Goal: Communication & Community: Answer question/provide support

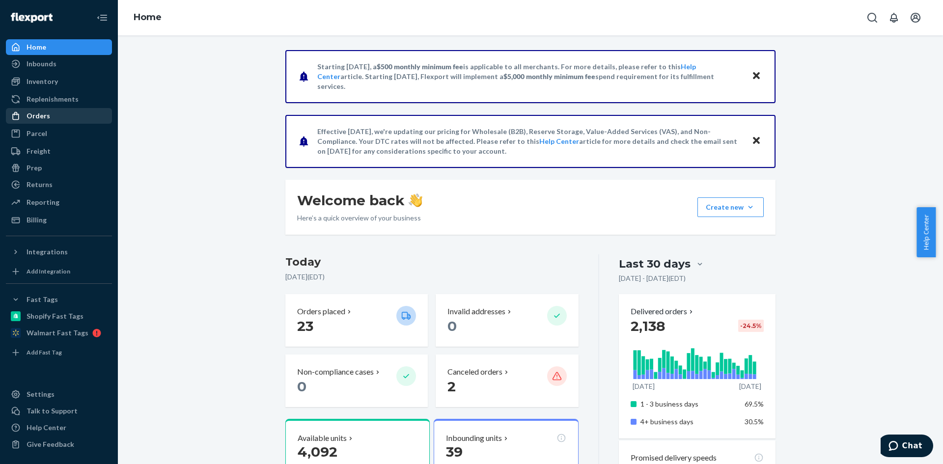
click at [31, 109] on div "Orders" at bounding box center [59, 116] width 104 height 14
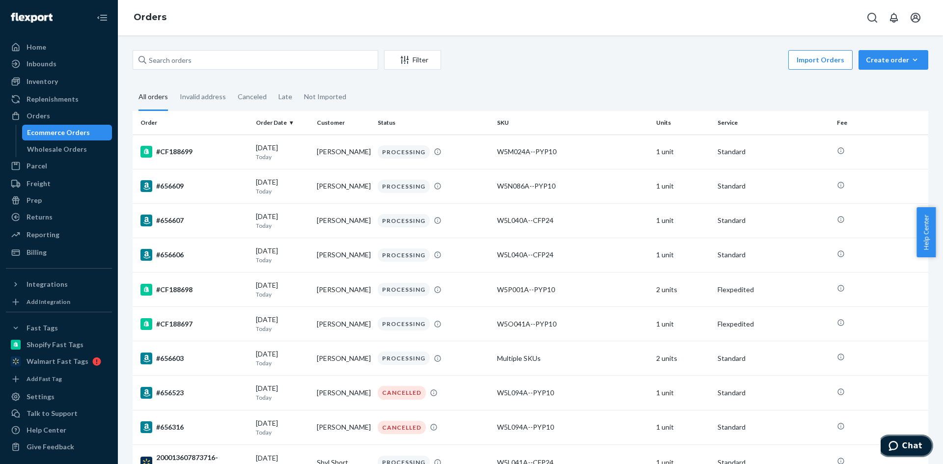
click at [918, 451] on button "Chat" at bounding box center [904, 445] width 55 height 23
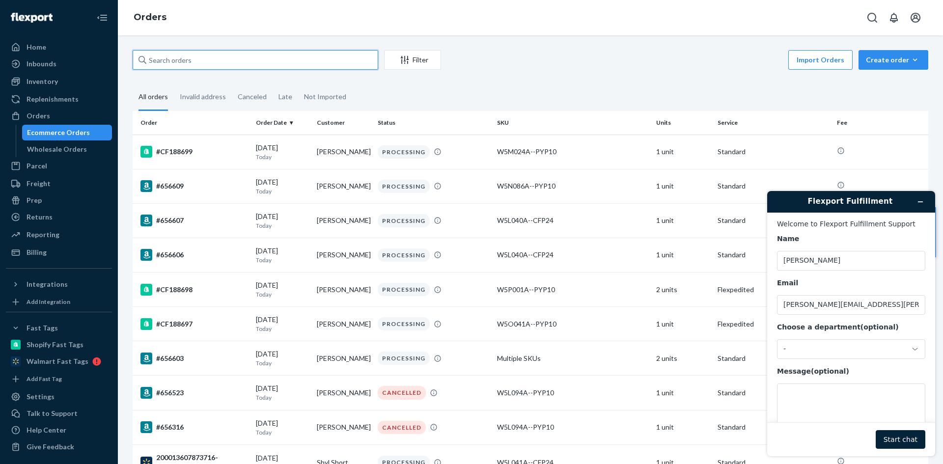
click at [261, 61] on input "text" at bounding box center [255, 60] width 245 height 20
paste input "656541"
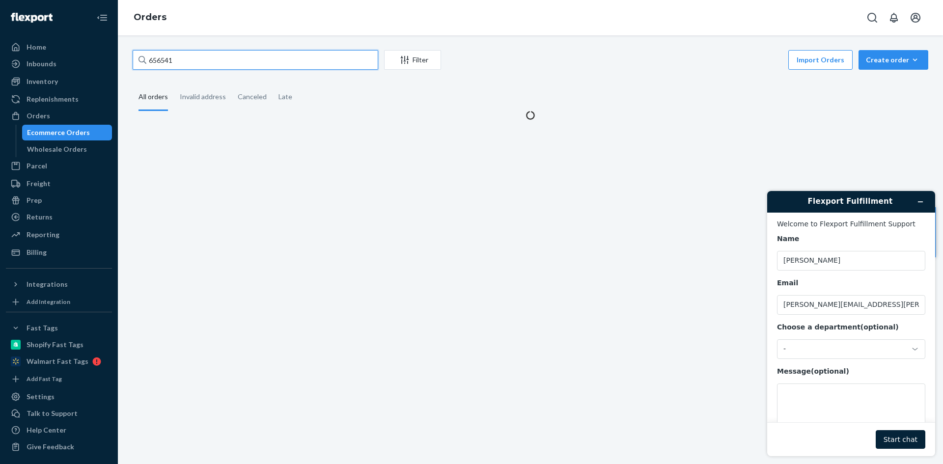
type input "656541"
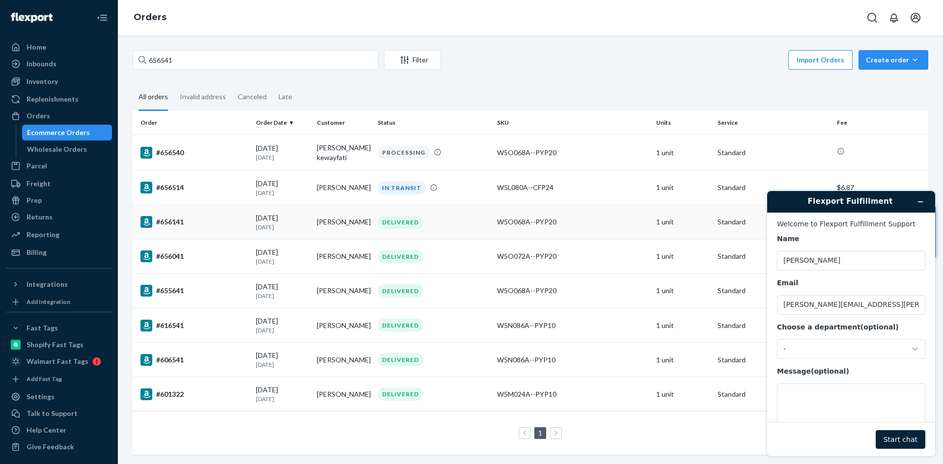
click at [182, 231] on td "#656141" at bounding box center [192, 222] width 119 height 34
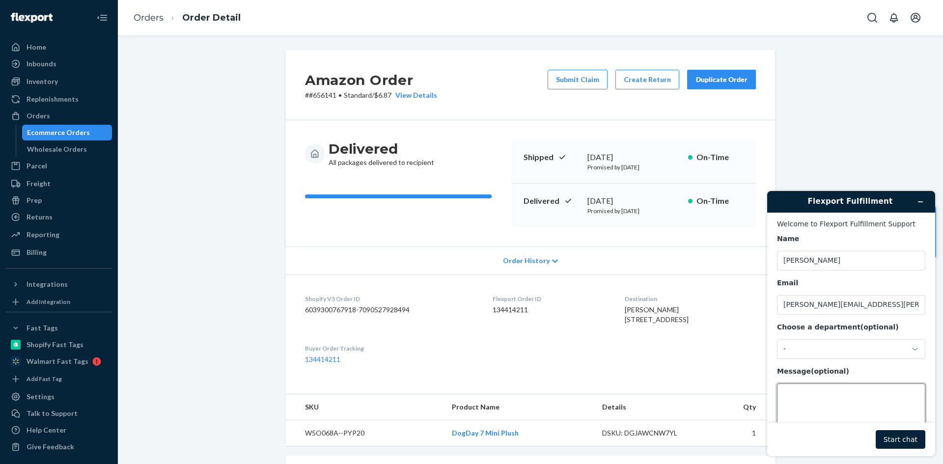
click at [808, 418] on textarea "Message (optional)" at bounding box center [851, 410] width 148 height 55
paste textarea "656541"
type textarea "656541- it says order not found"
click at [889, 444] on button "Start chat" at bounding box center [900, 439] width 50 height 19
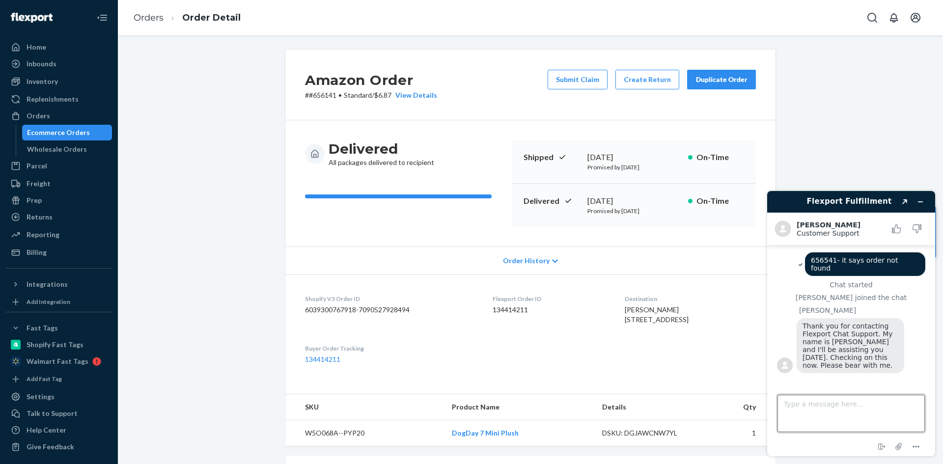
click at [871, 404] on textarea "Type a message here..." at bounding box center [850, 413] width 147 height 37
paste textarea "#7099341275310"
type textarea "#7099341275310"
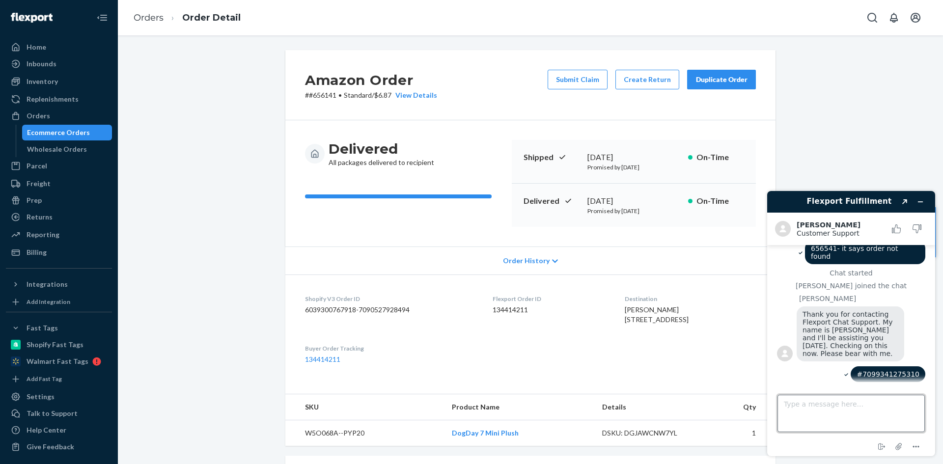
click at [828, 412] on textarea "Type a message here..." at bounding box center [850, 413] width 147 height 37
paste textarea "[CREDIT_CARD_NUMBER]"
type textarea "the end of the url is [CREDIT_CARD_NUMBER]"
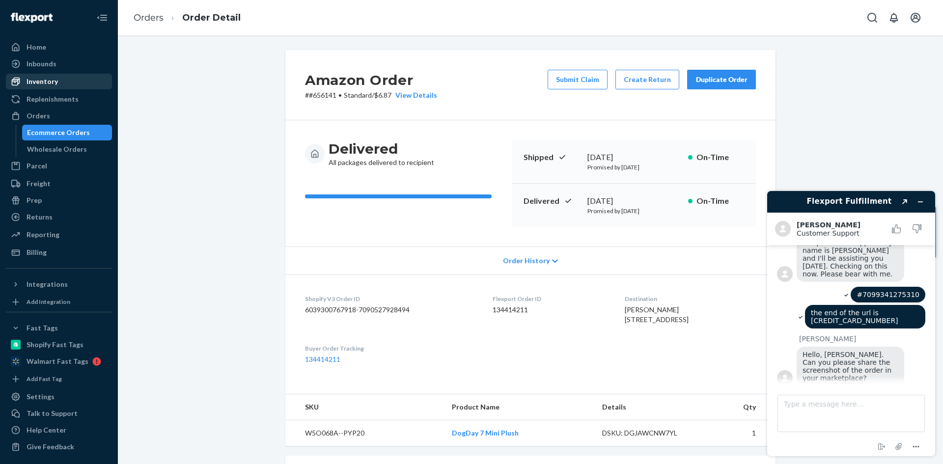
scroll to position [89, 0]
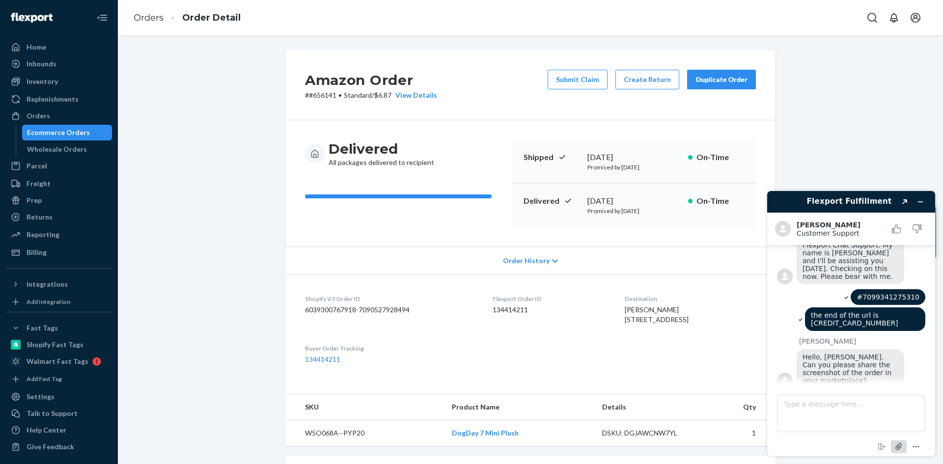
click at [895, 447] on icon "Attach file" at bounding box center [899, 446] width 18 height 18
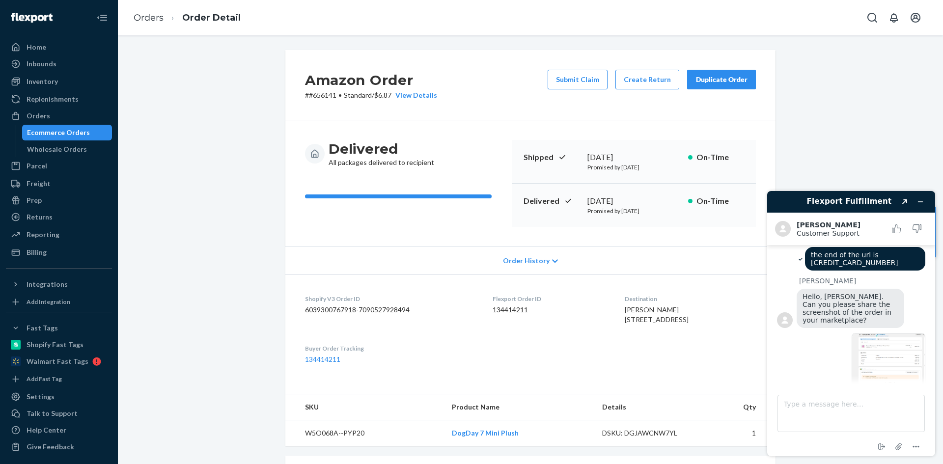
scroll to position [192, 0]
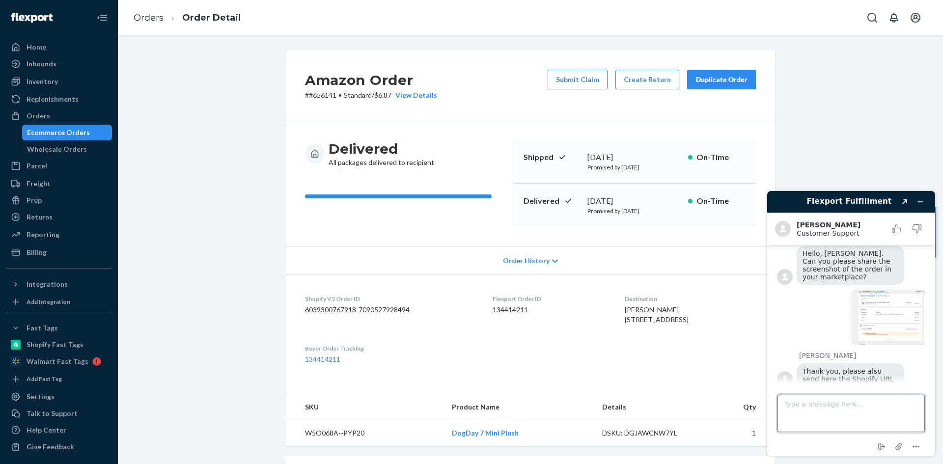
click at [856, 408] on textarea "Type a message here..." at bounding box center [850, 413] width 147 height 37
paste textarea "[CREDIT_CARD_NUMBER]"
type textarea "[CREDIT_CARD_NUMBER]"
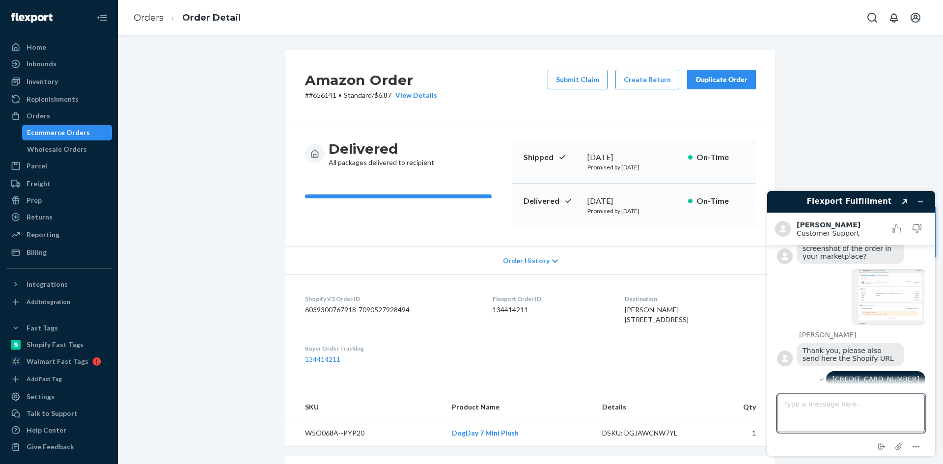
click at [830, 371] on div "[CREDIT_CARD_NUMBER]" at bounding box center [851, 380] width 148 height 18
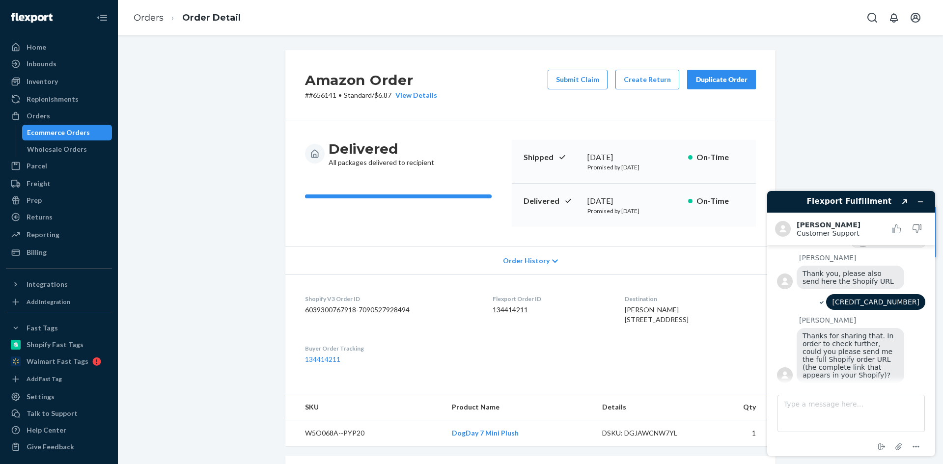
scroll to position [288, 0]
click at [878, 412] on textarea "Type a message here..." at bounding box center [850, 413] width 147 height 37
paste textarea "[URL][DOMAIN_NAME]"
type textarea "[URL][DOMAIN_NAME]"
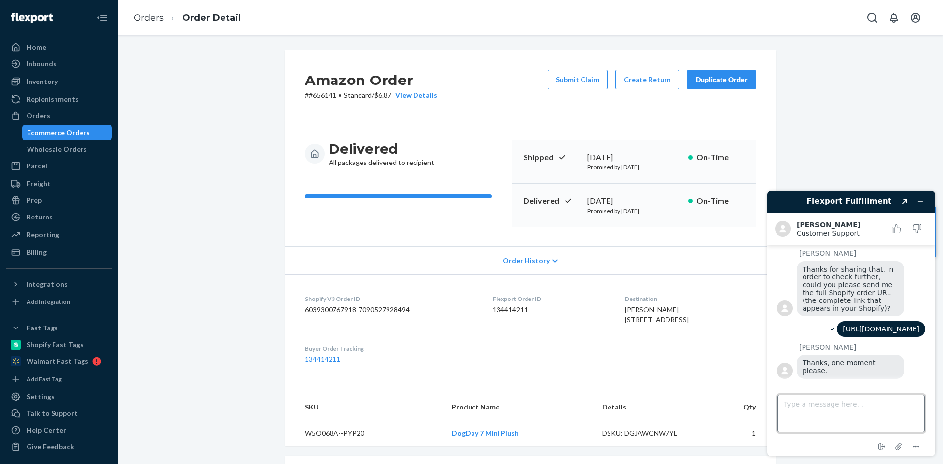
scroll to position [401, 0]
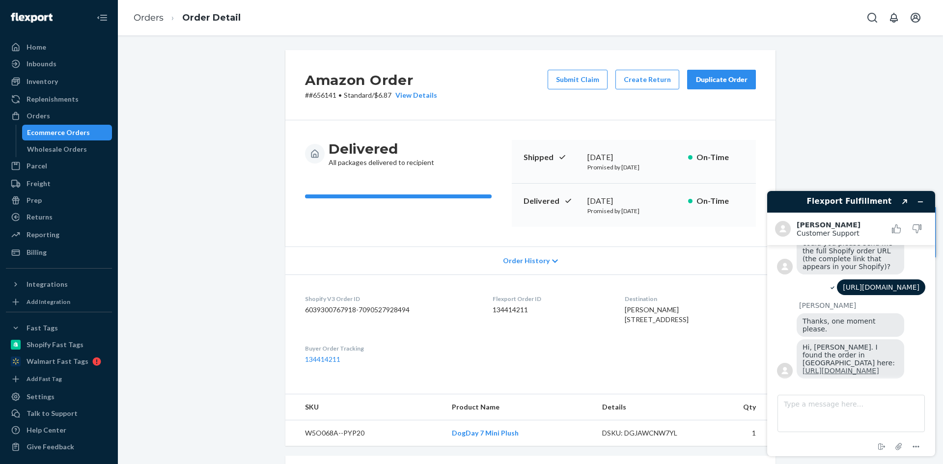
click at [835, 367] on link "[URL][DOMAIN_NAME]" at bounding box center [840, 371] width 77 height 8
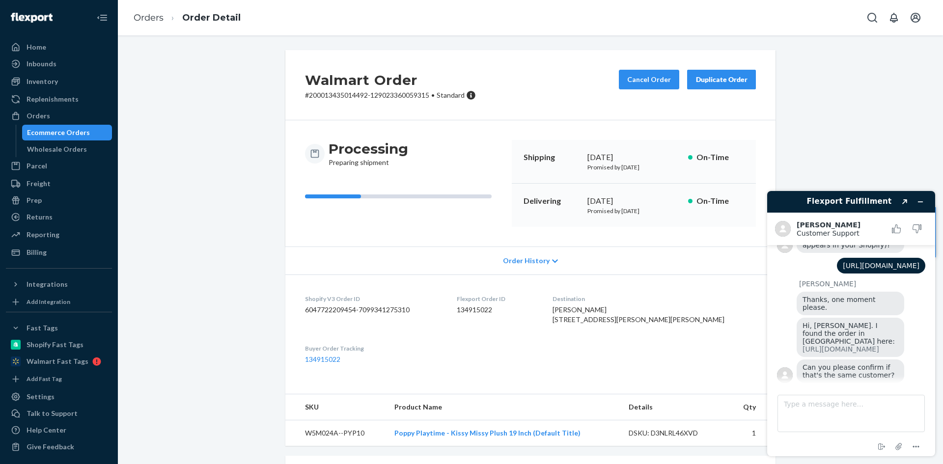
scroll to position [430, 0]
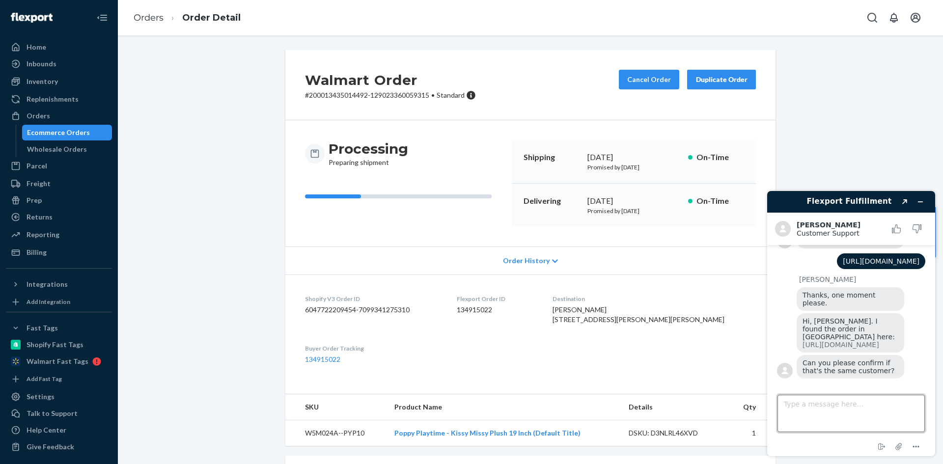
click at [888, 420] on textarea "Type a message here..." at bounding box center [850, 413] width 147 height 37
type textarea "yes"
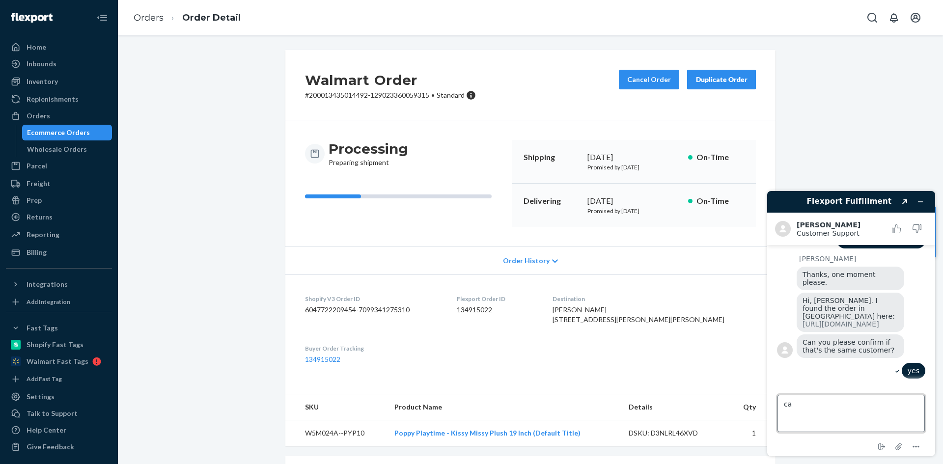
type textarea "c"
type textarea "I just want to make sure are we fulfilling the order?"
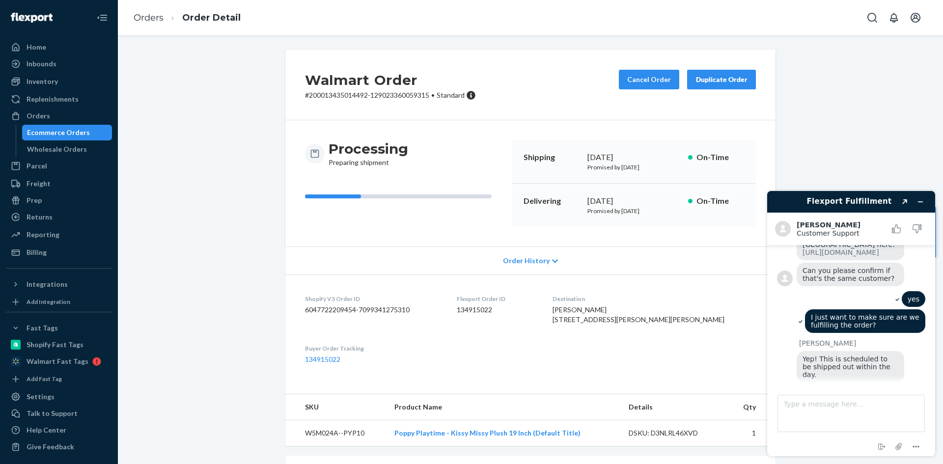
scroll to position [577, 0]
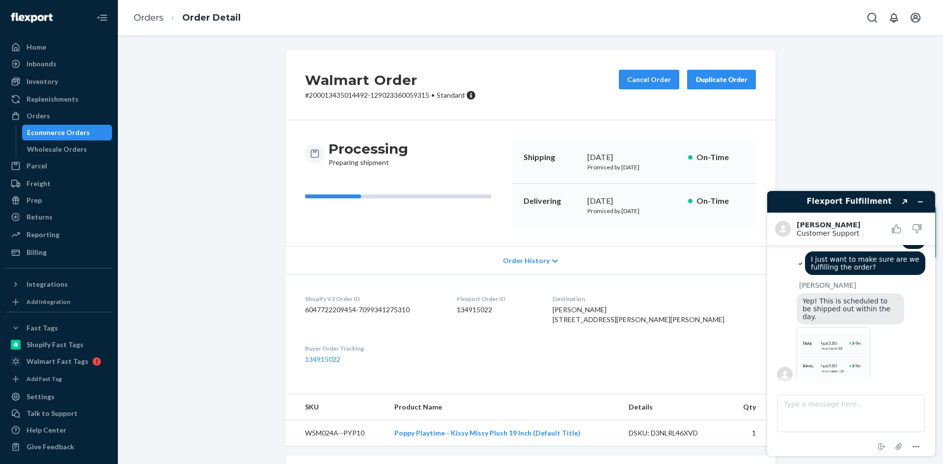
click at [840, 355] on img at bounding box center [833, 354] width 74 height 55
click at [78, 126] on div "Ecommerce Orders" at bounding box center [67, 133] width 88 height 14
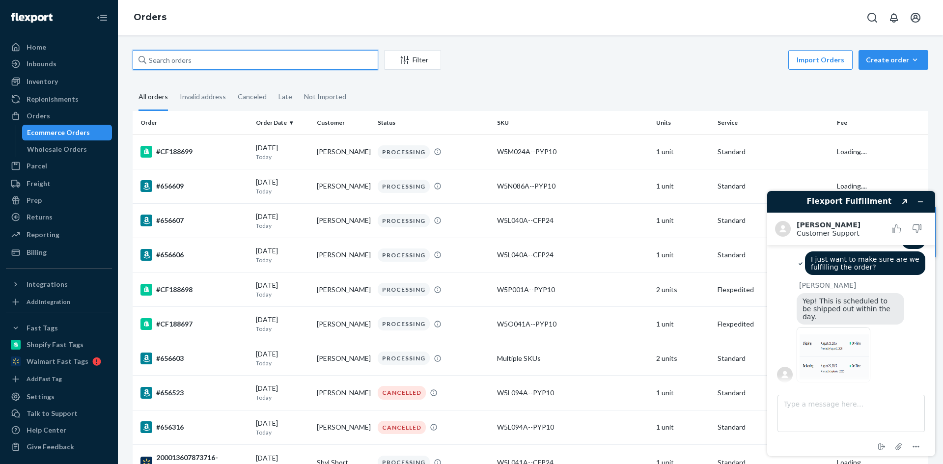
click at [300, 55] on input "text" at bounding box center [255, 60] width 245 height 20
paste input "656550"
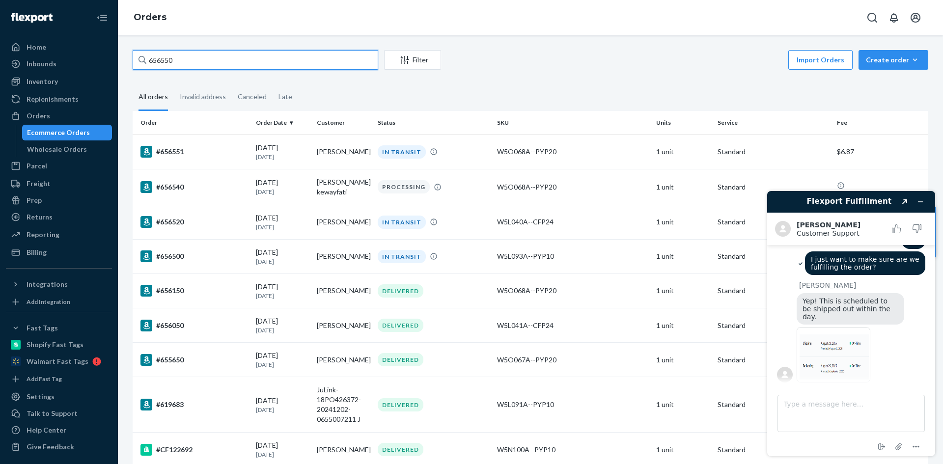
drag, startPoint x: 247, startPoint y: 50, endPoint x: 232, endPoint y: 54, distance: 16.2
click at [232, 54] on input "656550" at bounding box center [255, 60] width 245 height 20
drag, startPoint x: 232, startPoint y: 54, endPoint x: 140, endPoint y: 51, distance: 91.9
click at [140, 51] on div "656550" at bounding box center [255, 60] width 245 height 20
paste input "047818383534"
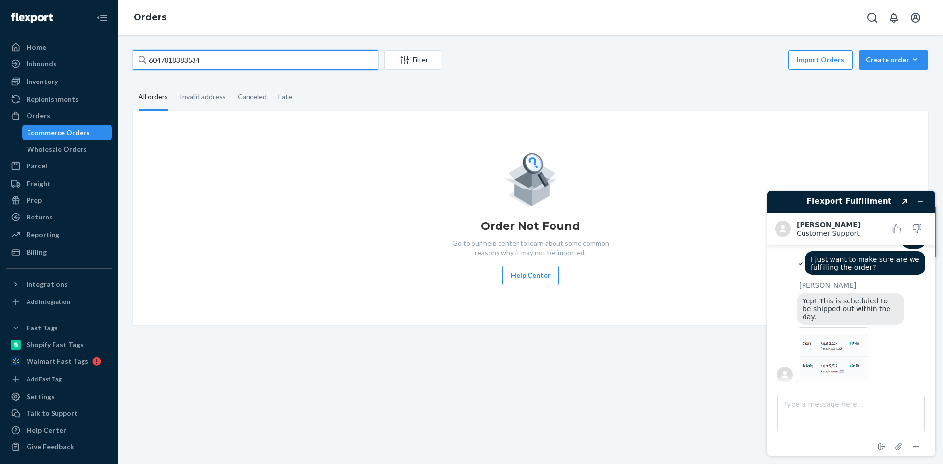
type input "6047818383534"
click at [879, 402] on textarea "Type a message here..." at bounding box center [850, 413] width 147 height 37
type textarea "[URL][DOMAIN_NAME]"
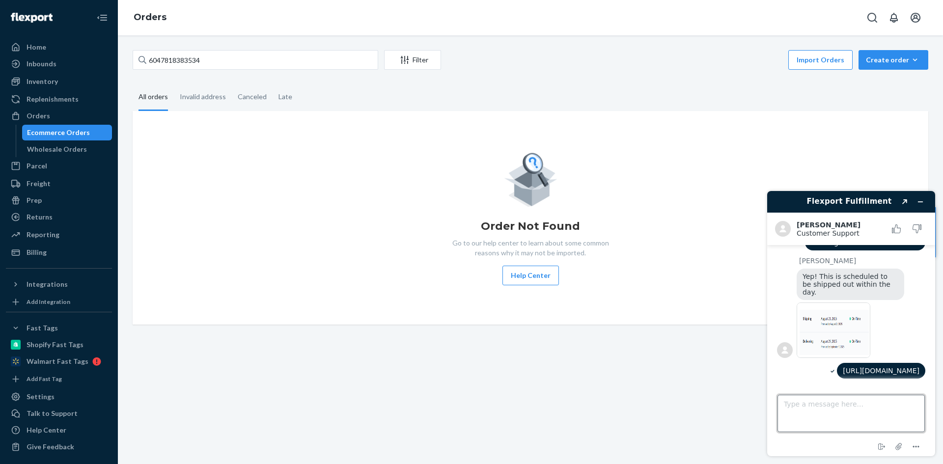
click at [845, 420] on textarea "Type a message here..." at bounding box center [850, 413] width 147 height 37
paste textarea "[URL][DOMAIN_NAME]"
type textarea "[URL][DOMAIN_NAME]"
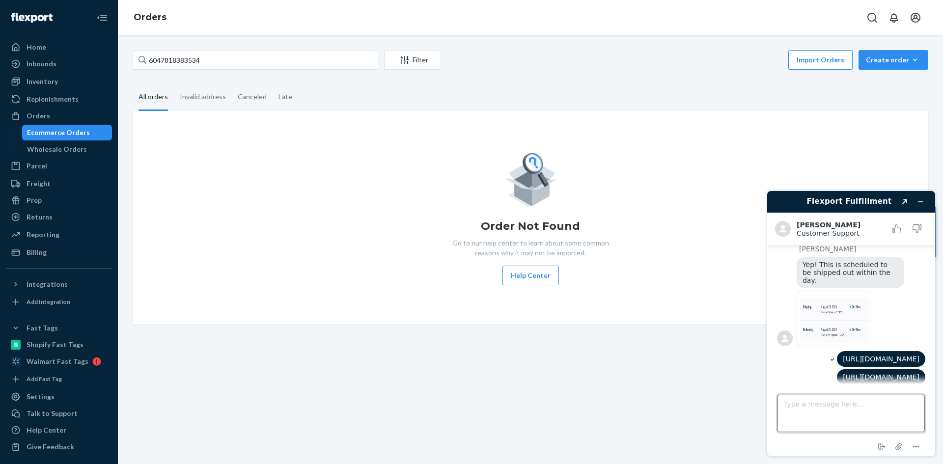
scroll to position [648, 0]
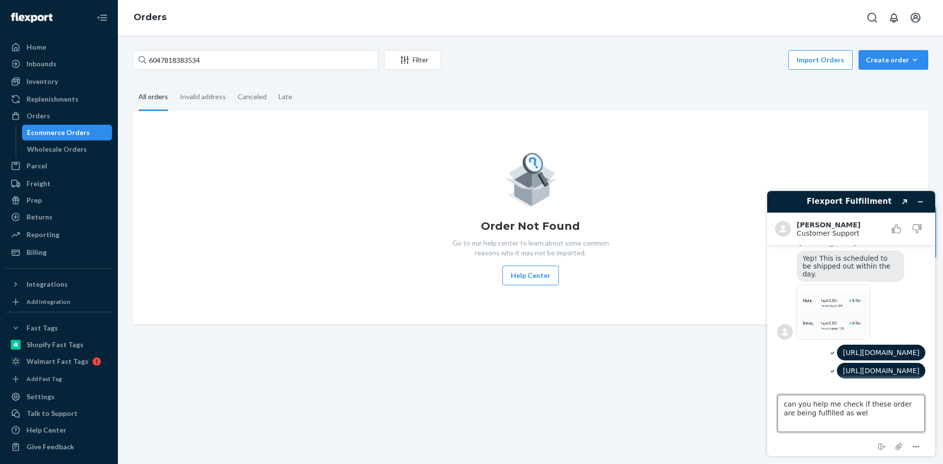
type textarea "can you help me check if these order are being fulfilled as well"
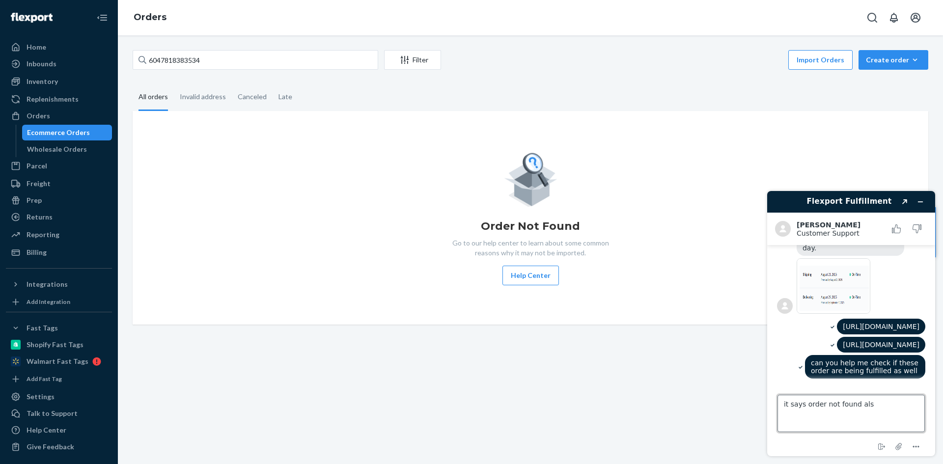
type textarea "it says order not found also"
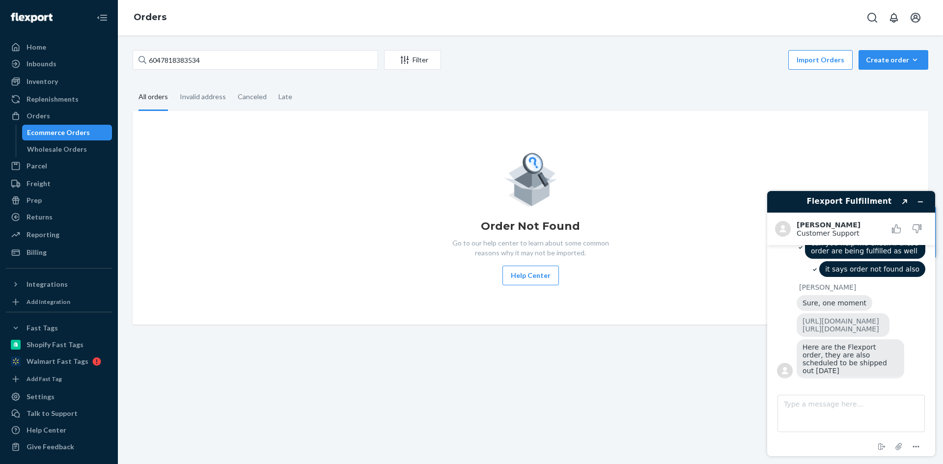
scroll to position [803, 0]
click at [806, 414] on textarea "Type a message here..." at bounding box center [850, 413] width 147 height 37
type textarea "okay nice"
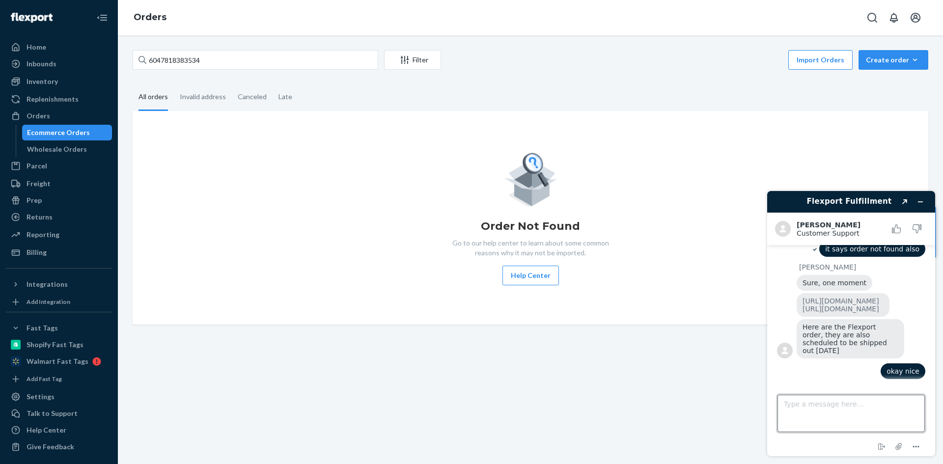
scroll to position [823, 0]
type textarea "thank you"
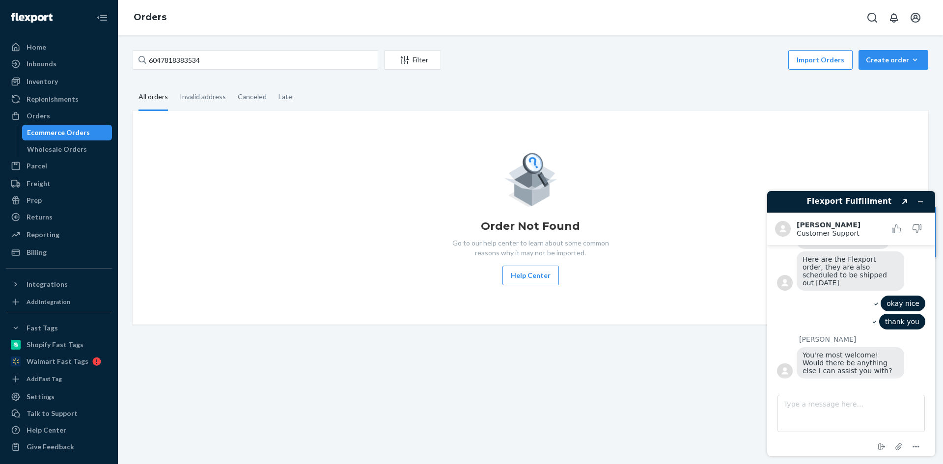
scroll to position [892, 0]
click at [833, 418] on textarea "Type a message here..." at bounding box center [850, 413] width 147 height 37
type textarea "r"
type textarea "thats it thank you"
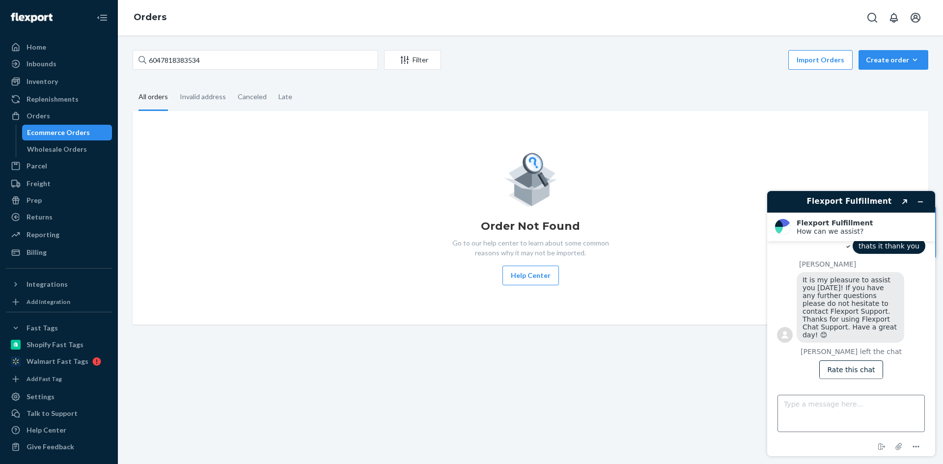
scroll to position [1043, 0]
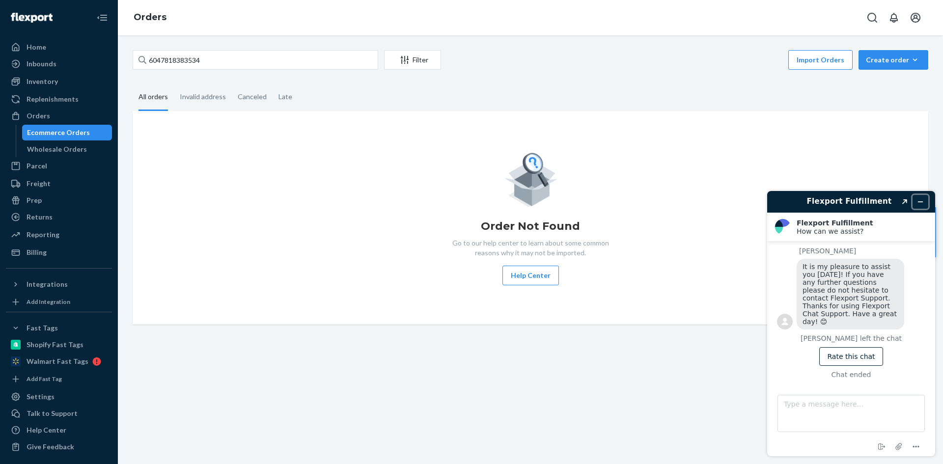
click at [917, 200] on icon "Minimize widget" at bounding box center [920, 201] width 7 height 7
